Goal: Information Seeking & Learning: Learn about a topic

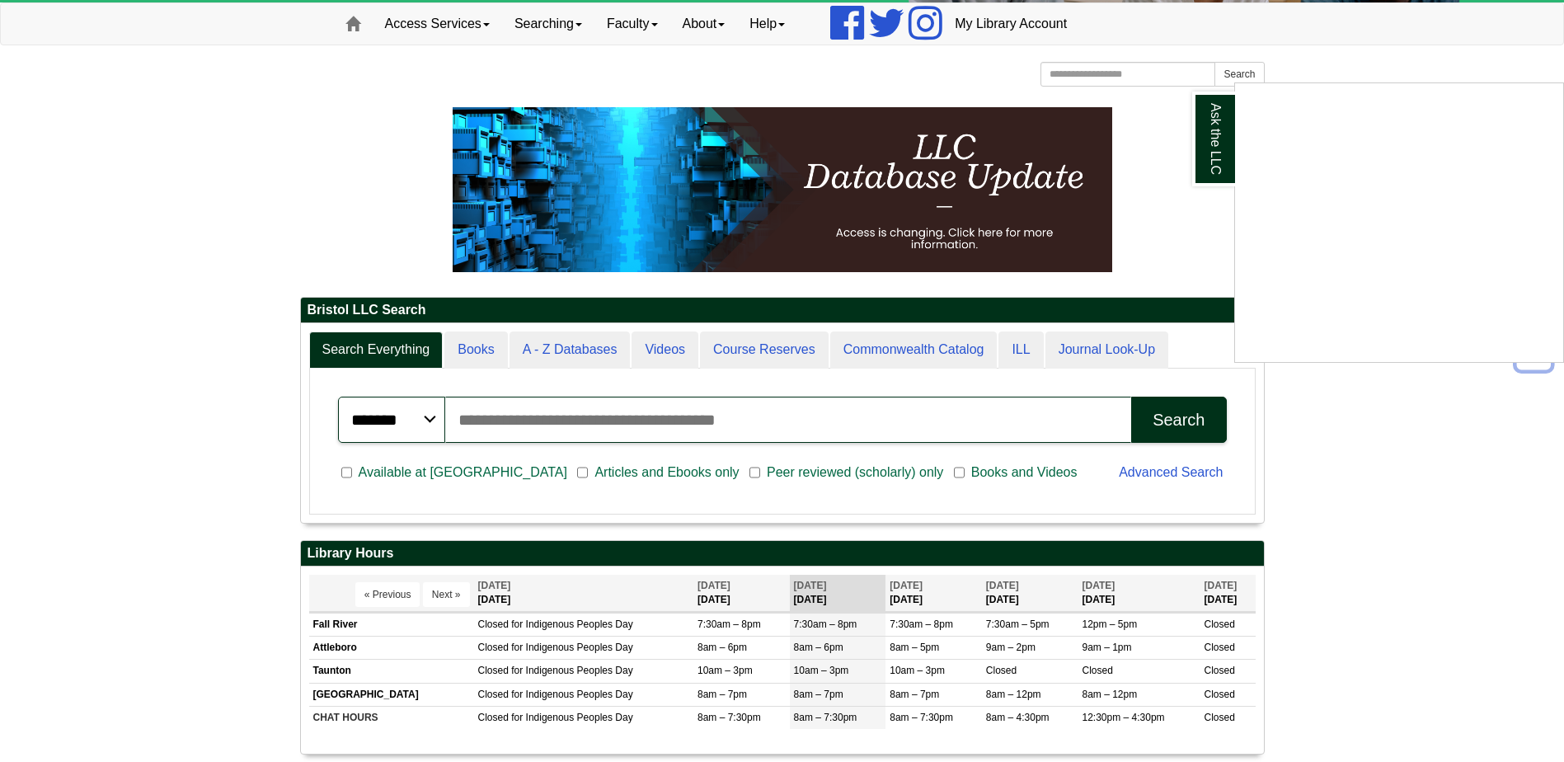
scroll to position [82, 0]
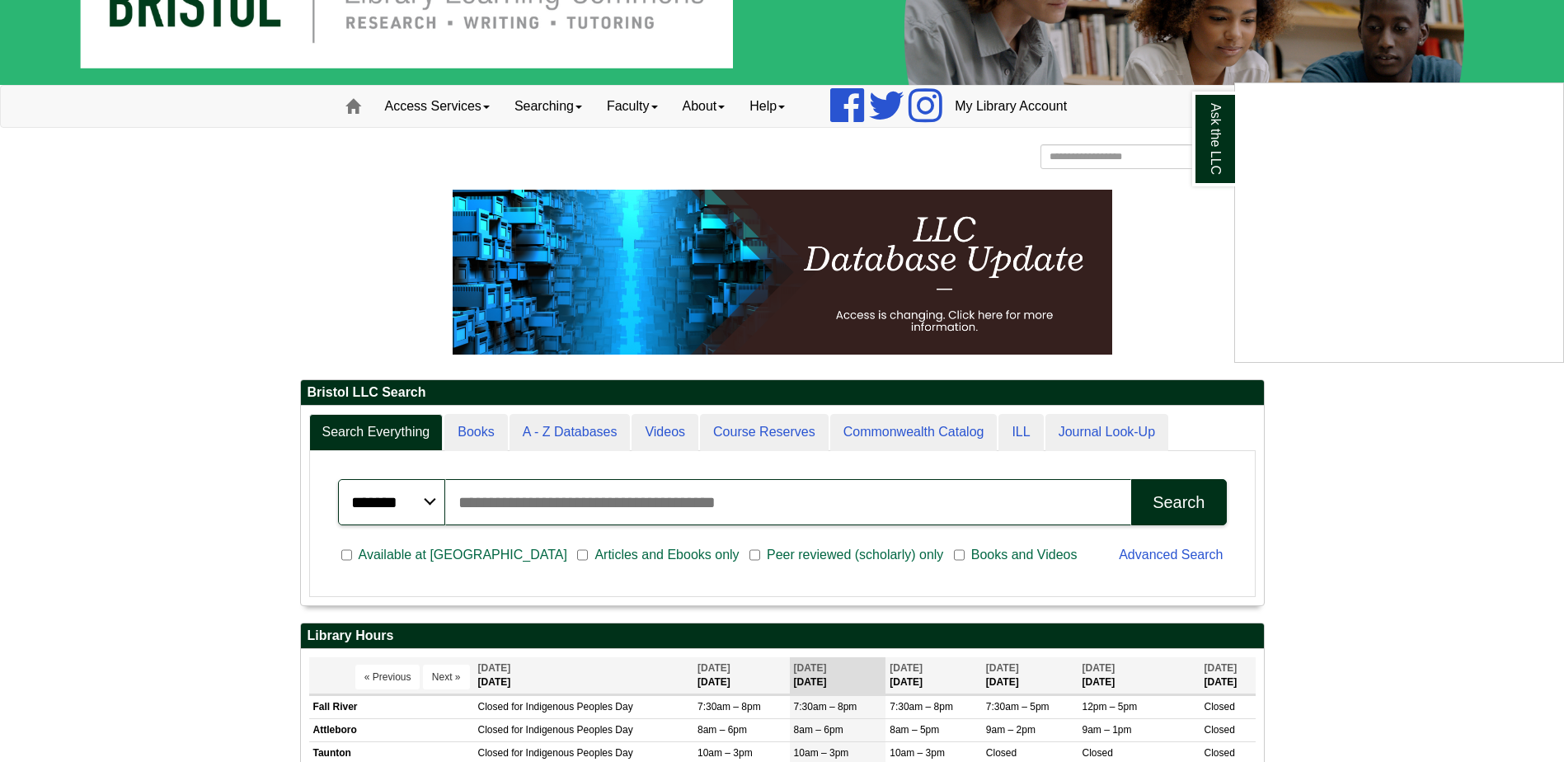
click at [765, 506] on div "Ask the LLC" at bounding box center [782, 381] width 1564 height 762
click at [649, 510] on input "Search articles, books, journals & more" at bounding box center [788, 502] width 687 height 46
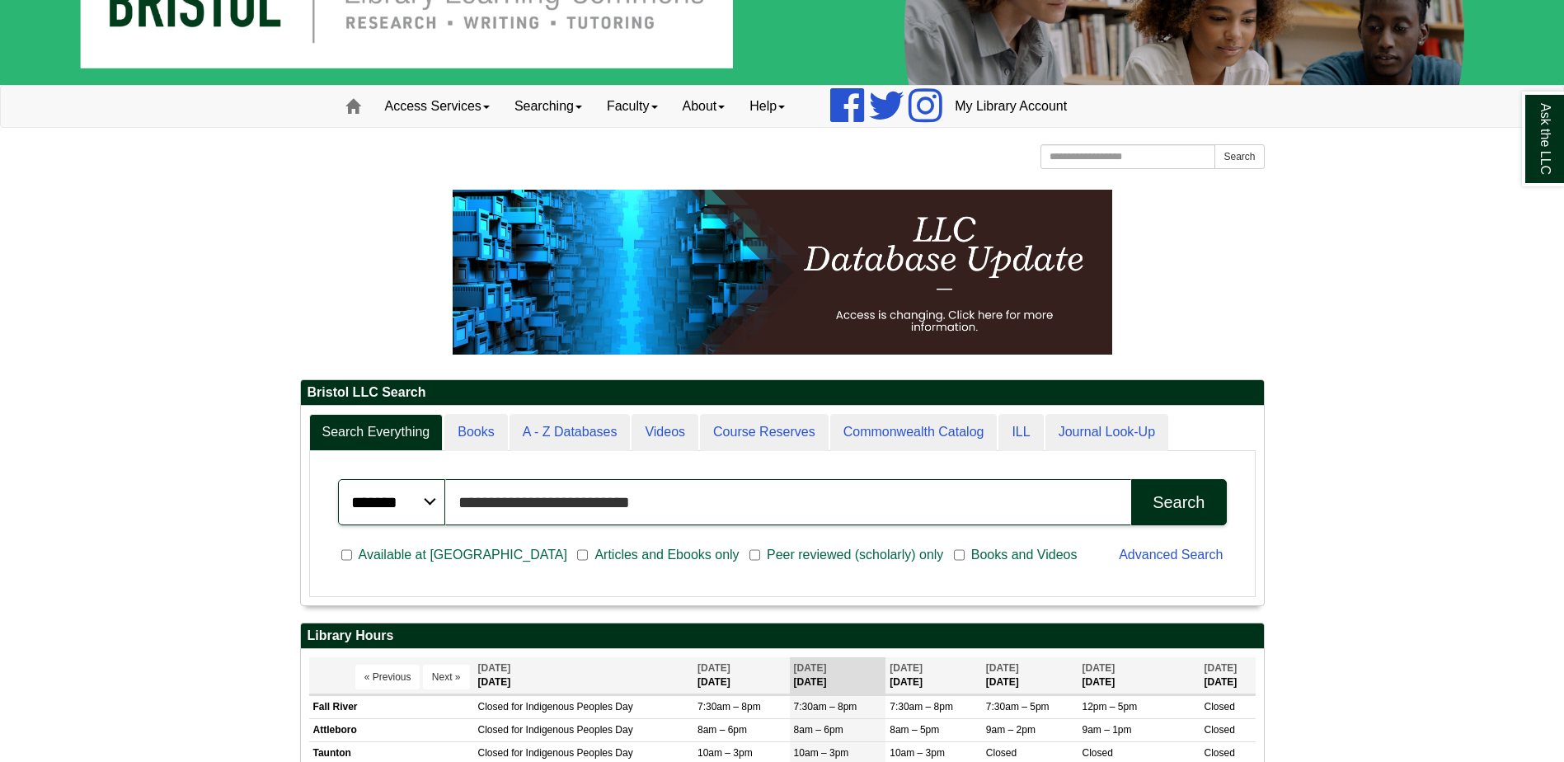
type input "**********"
click at [1131, 479] on button "Search" at bounding box center [1178, 502] width 95 height 46
click at [1545, 144] on link "Ask the LLC" at bounding box center [1543, 139] width 43 height 95
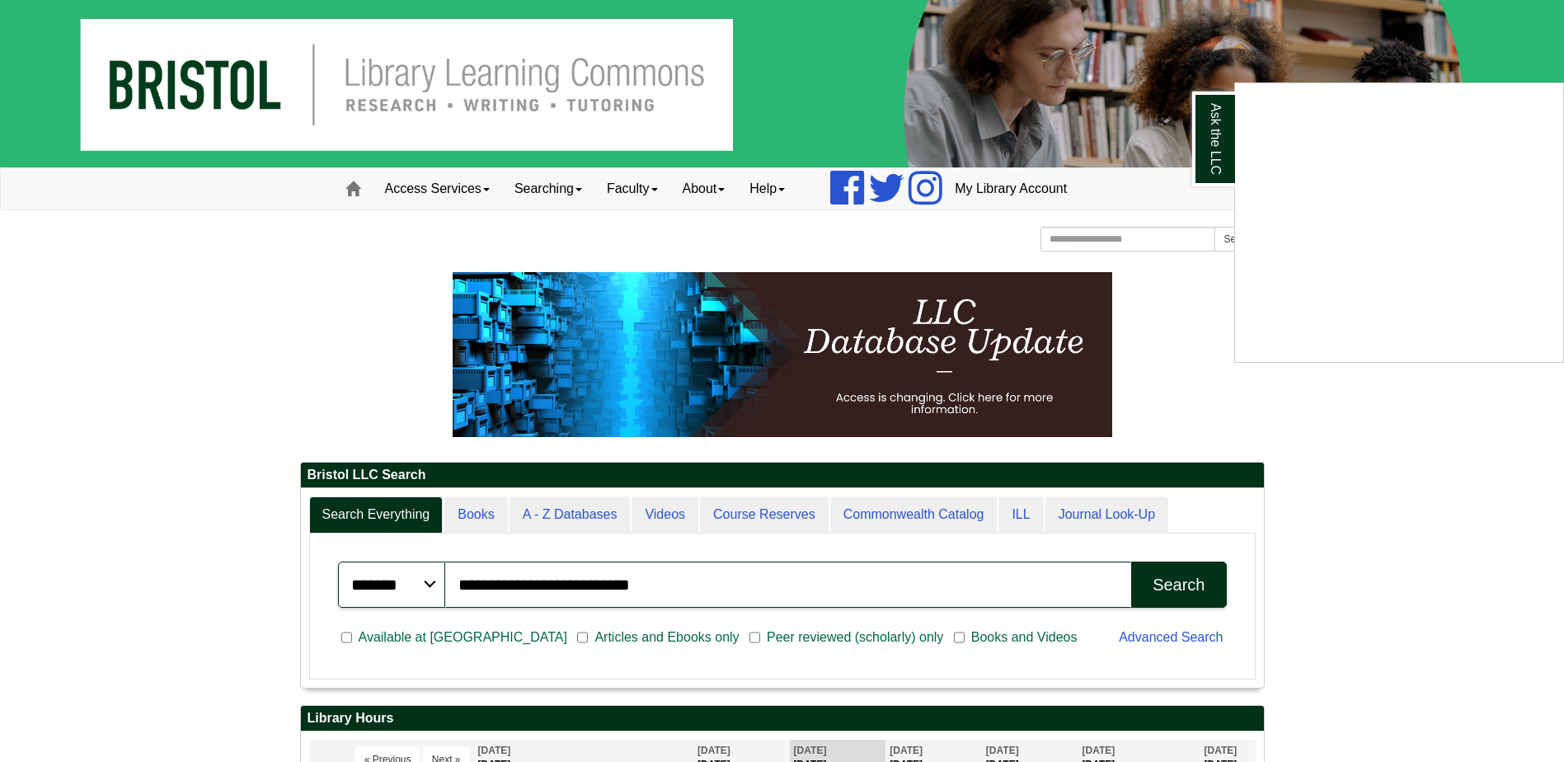
scroll to position [199, 963]
drag, startPoint x: 684, startPoint y: 589, endPoint x: 454, endPoint y: 578, distance: 230.3
click at [454, 578] on input "**********" at bounding box center [788, 585] width 687 height 46
click at [1210, 125] on link "Ask the LLC" at bounding box center [1213, 139] width 43 height 95
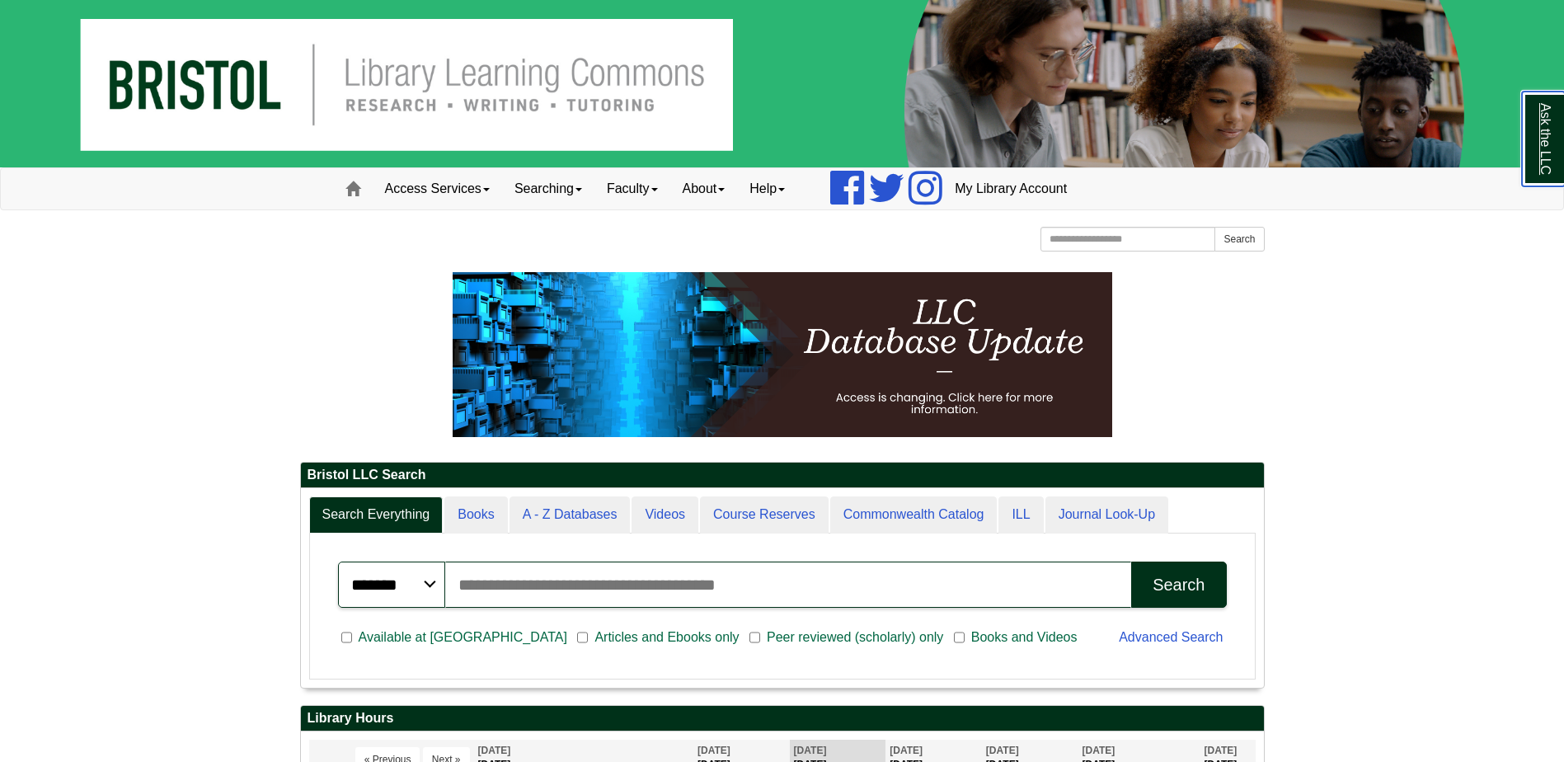
click at [1541, 139] on link "Ask the LLC" at bounding box center [1543, 139] width 43 height 95
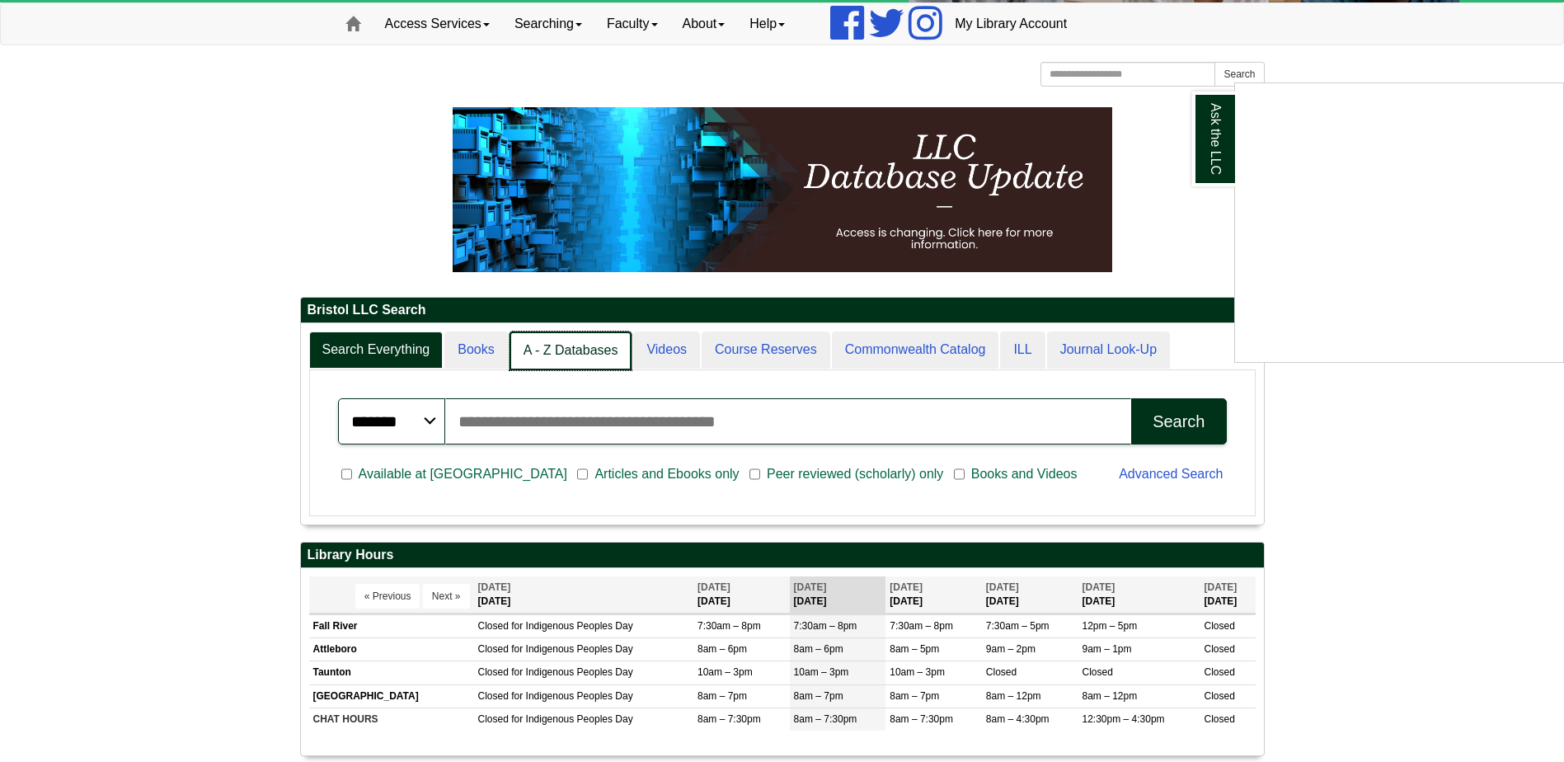
scroll to position [200, 963]
click at [558, 355] on link "A - Z Databases" at bounding box center [571, 351] width 123 height 39
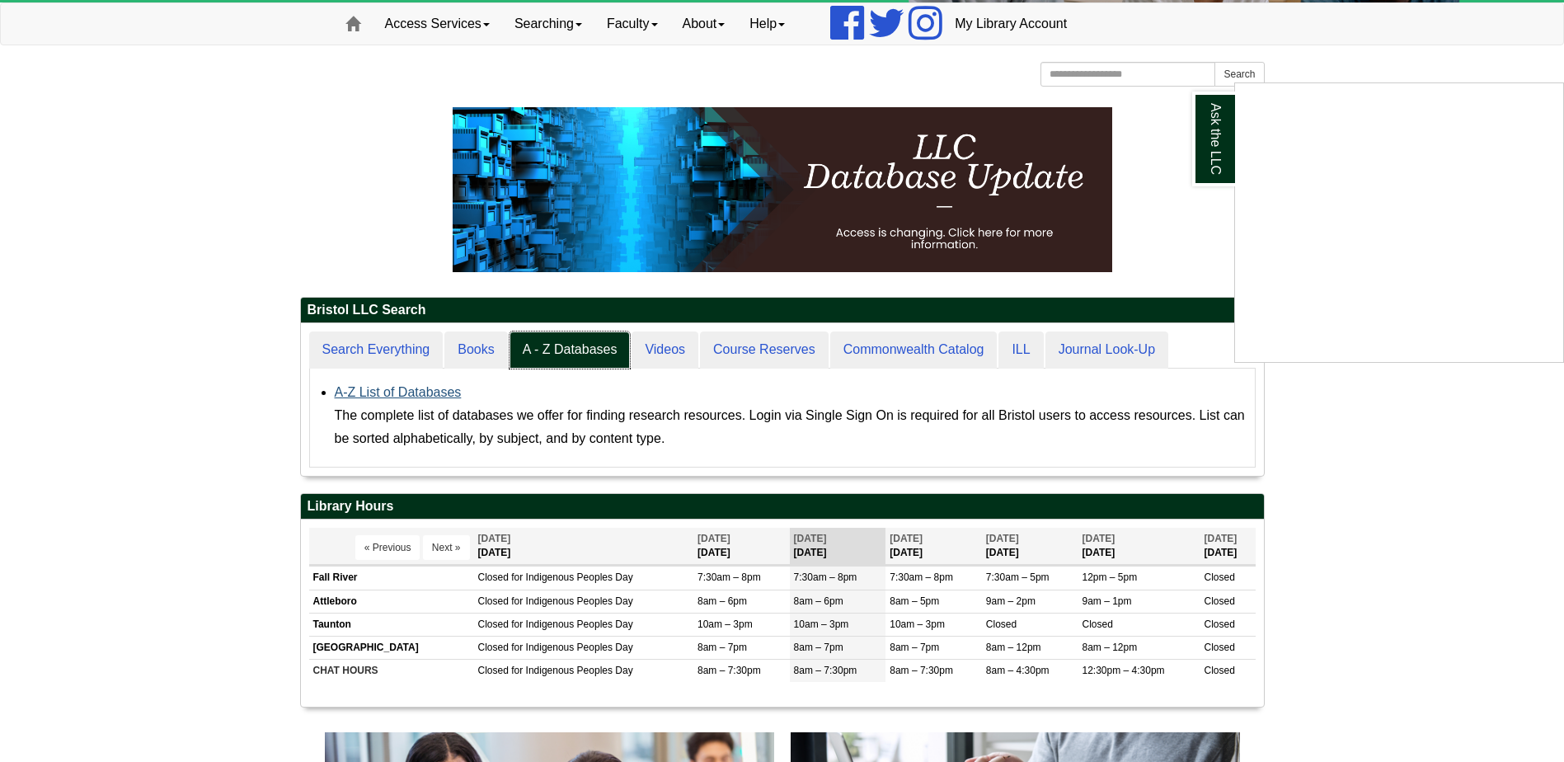
scroll to position [153, 963]
click at [427, 393] on link "A-Z List of Databases" at bounding box center [398, 392] width 127 height 14
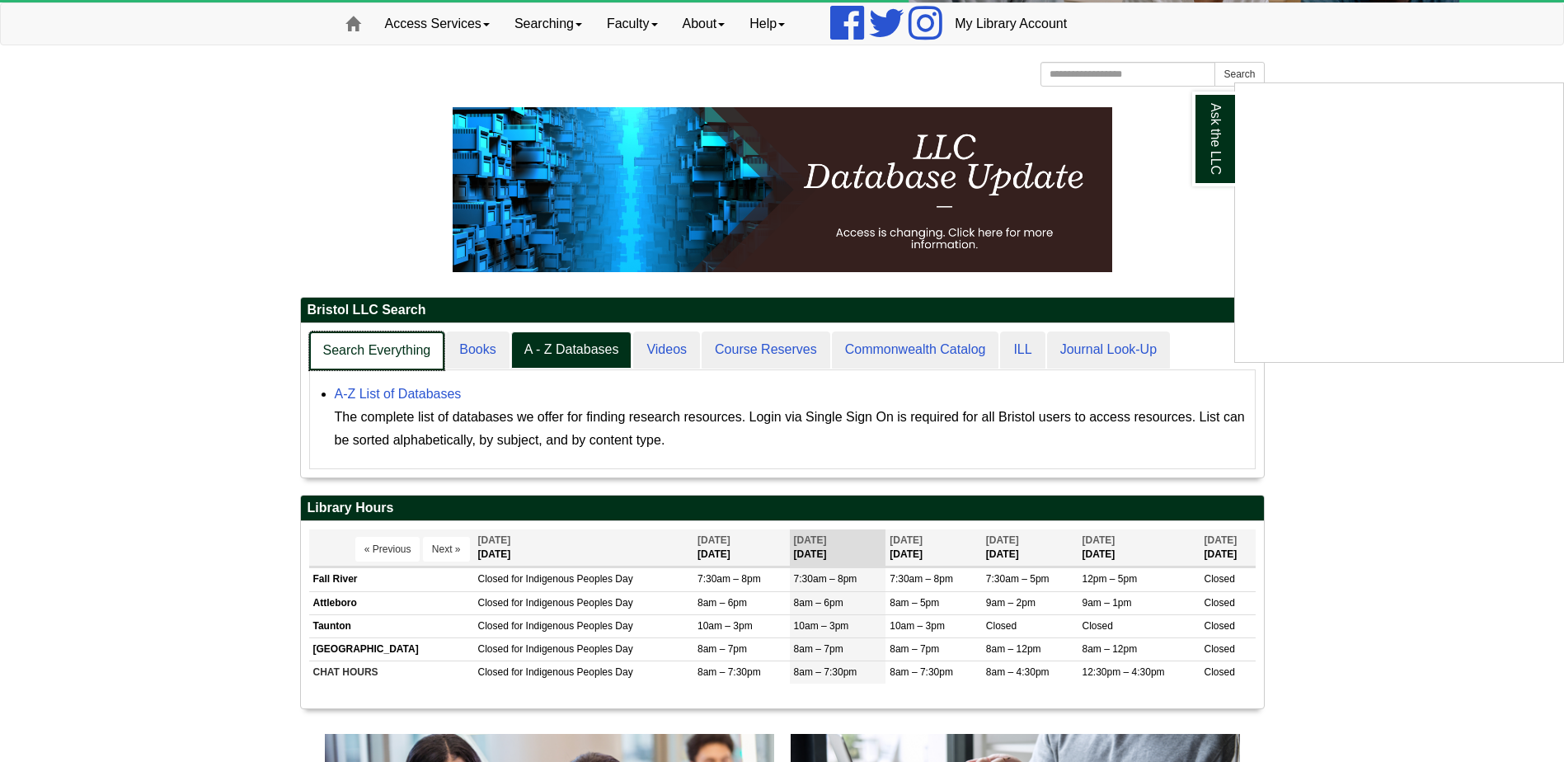
click at [395, 355] on link "Search Everything" at bounding box center [377, 351] width 136 height 39
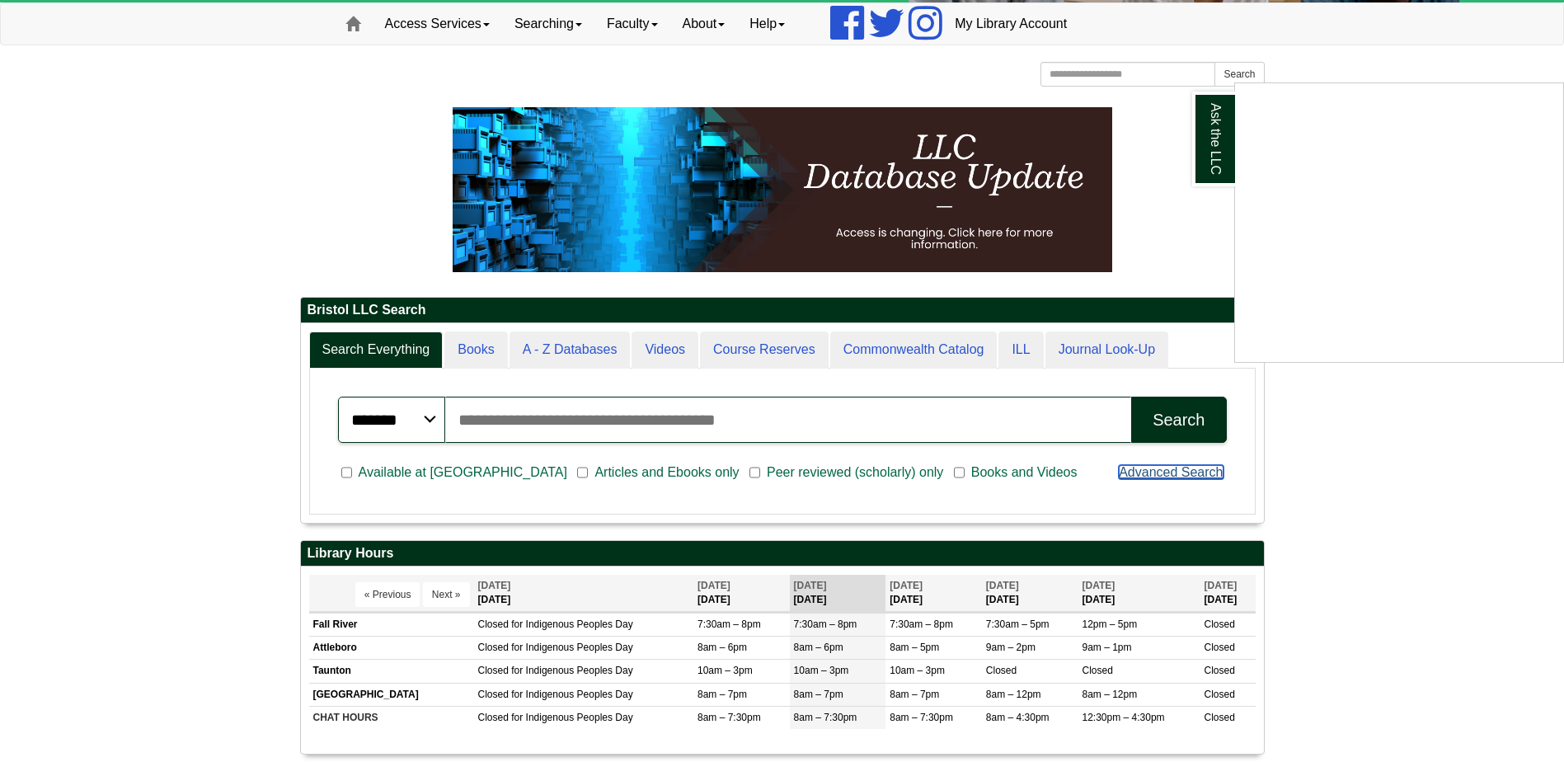
click at [1159, 476] on link "Advanced Search" at bounding box center [1171, 472] width 104 height 14
click at [515, 426] on input "Search articles, books, journals & more" at bounding box center [788, 420] width 687 height 46
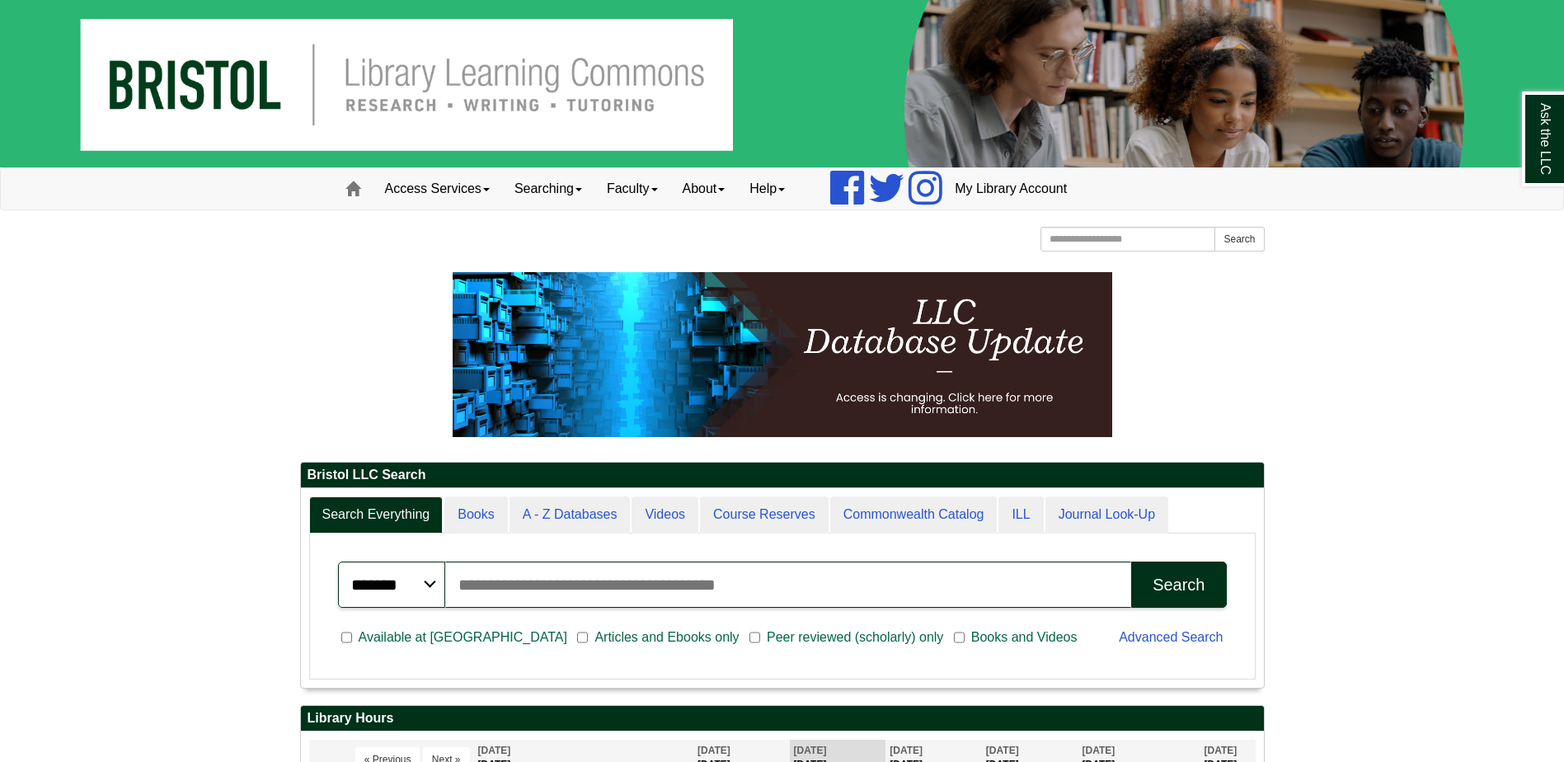
scroll to position [82, 0]
